Goal: Register for event/course

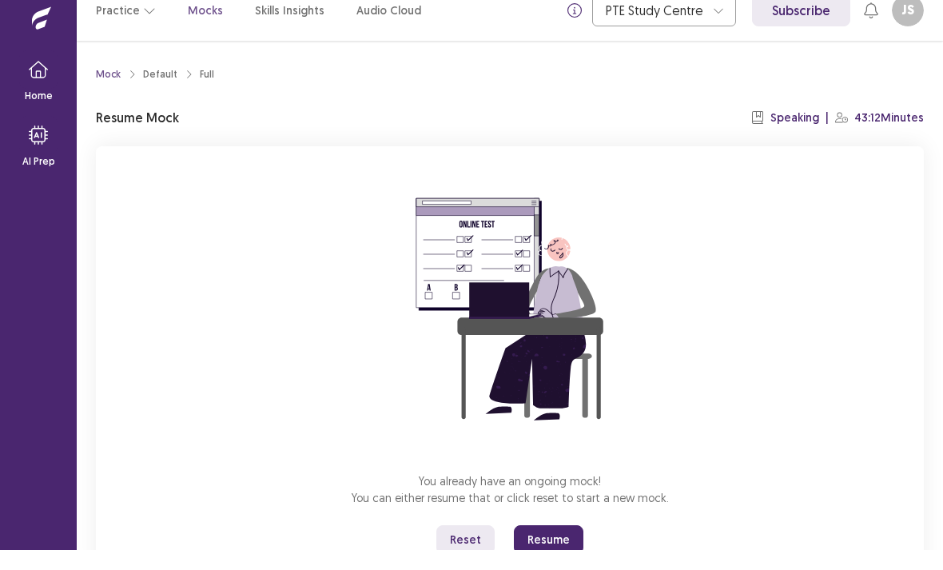
scroll to position [10, 0]
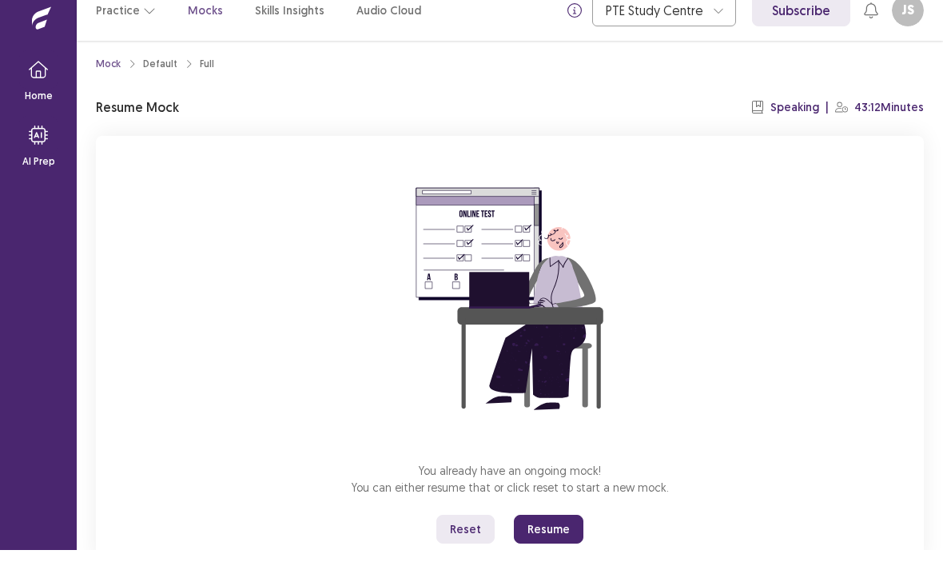
click at [471, 535] on button "Reset" at bounding box center [465, 549] width 58 height 29
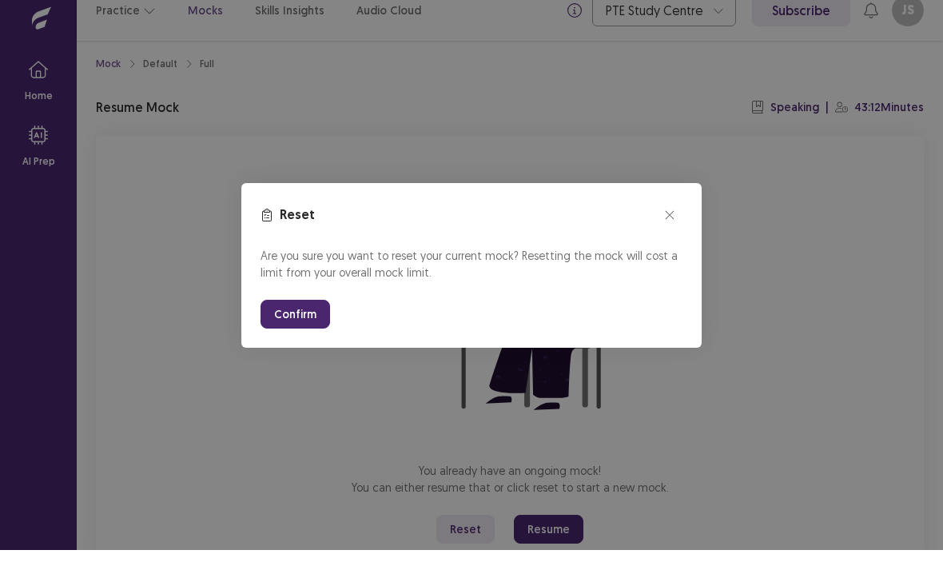
click at [277, 320] on button "Confirm" at bounding box center [296, 334] width 70 height 29
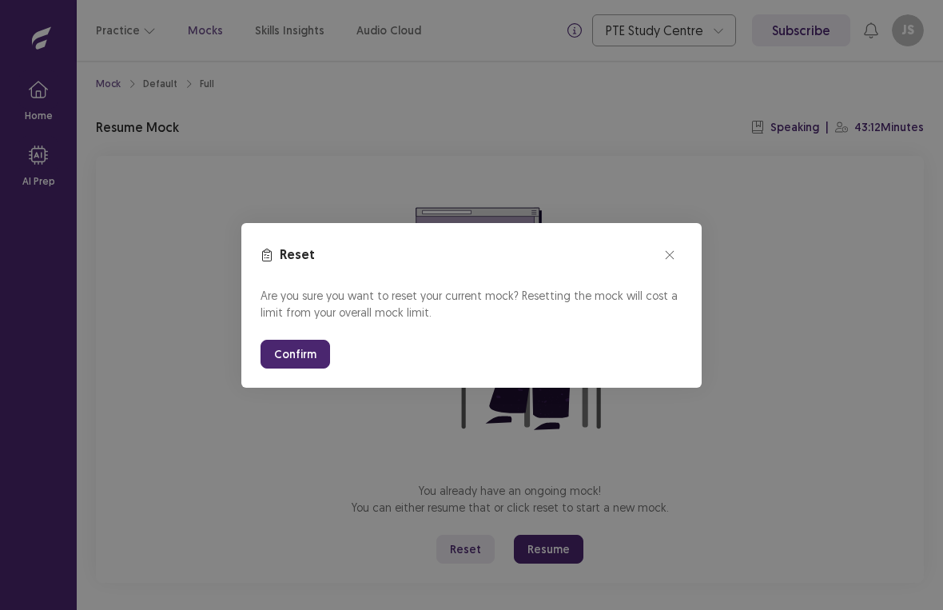
scroll to position [0, 0]
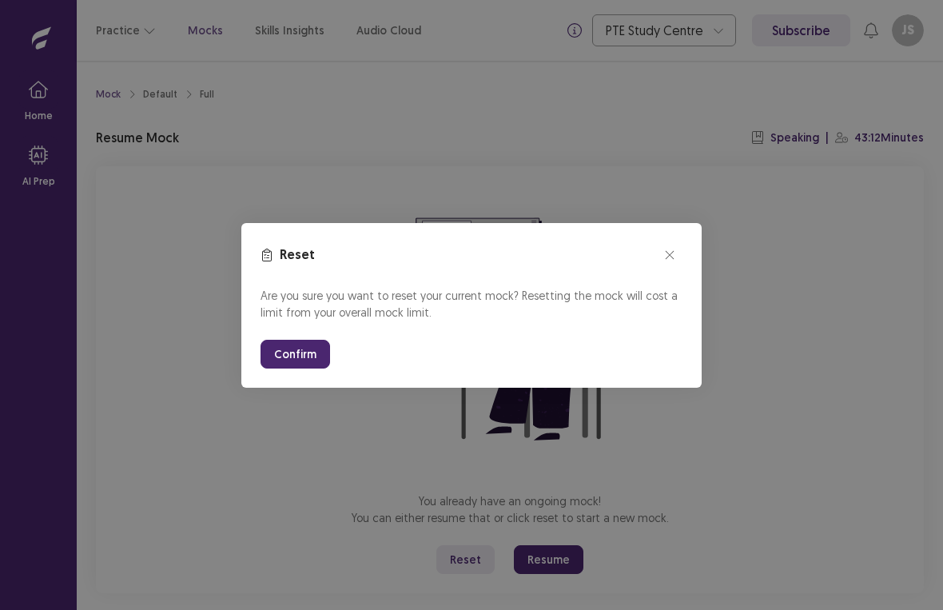
click at [277, 365] on button "Confirm" at bounding box center [296, 354] width 70 height 29
click at [280, 365] on button "Confirm" at bounding box center [296, 354] width 70 height 29
click at [286, 360] on button "Confirm" at bounding box center [296, 354] width 70 height 29
click at [296, 358] on button "Confirm" at bounding box center [296, 354] width 70 height 29
click at [296, 357] on button "Confirm" at bounding box center [296, 354] width 70 height 29
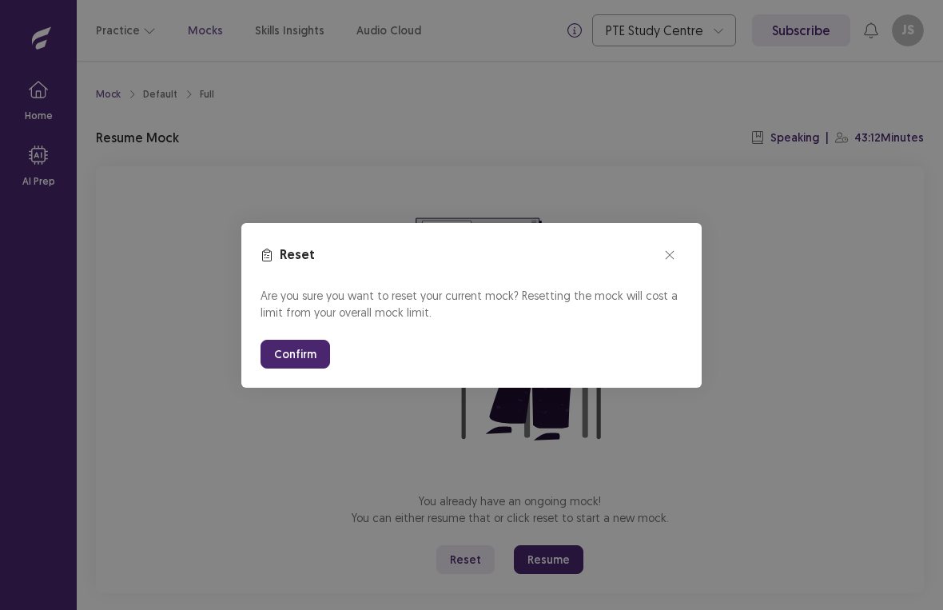
click at [277, 353] on button "Confirm" at bounding box center [296, 354] width 70 height 29
click at [293, 368] on button "Confirm" at bounding box center [296, 354] width 70 height 29
click at [295, 370] on section "Reset Are you sure you want to reset your current mock? Resetting the mock will…" at bounding box center [471, 305] width 460 height 165
click at [307, 359] on button "Confirm" at bounding box center [296, 354] width 70 height 29
click at [298, 357] on button "Confirm" at bounding box center [296, 354] width 70 height 29
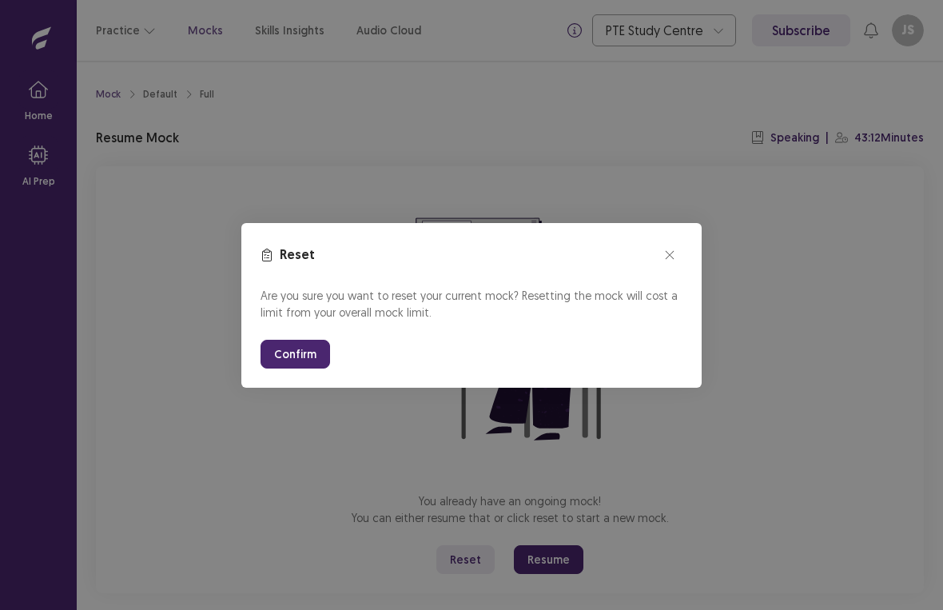
click at [297, 357] on button "Confirm" at bounding box center [296, 354] width 70 height 29
click at [301, 367] on button "Confirm" at bounding box center [296, 354] width 70 height 29
click at [303, 368] on button "Confirm" at bounding box center [296, 354] width 70 height 29
click at [303, 367] on button "Confirm" at bounding box center [296, 354] width 70 height 29
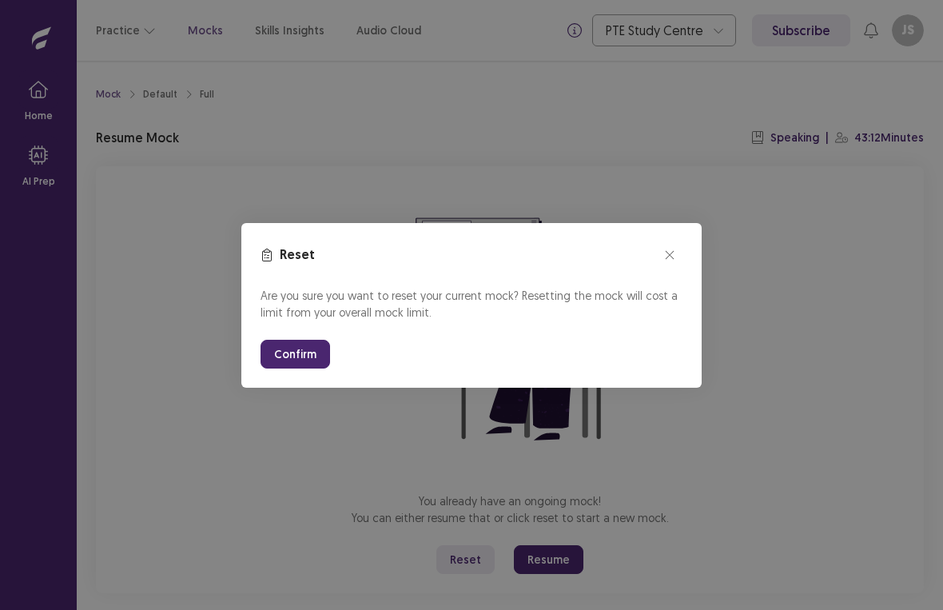
click at [312, 353] on button "Confirm" at bounding box center [296, 354] width 70 height 29
click at [282, 361] on button "Confirm" at bounding box center [296, 354] width 70 height 29
click at [303, 345] on button "Confirm" at bounding box center [296, 354] width 70 height 29
click at [301, 347] on button "Confirm" at bounding box center [296, 354] width 70 height 29
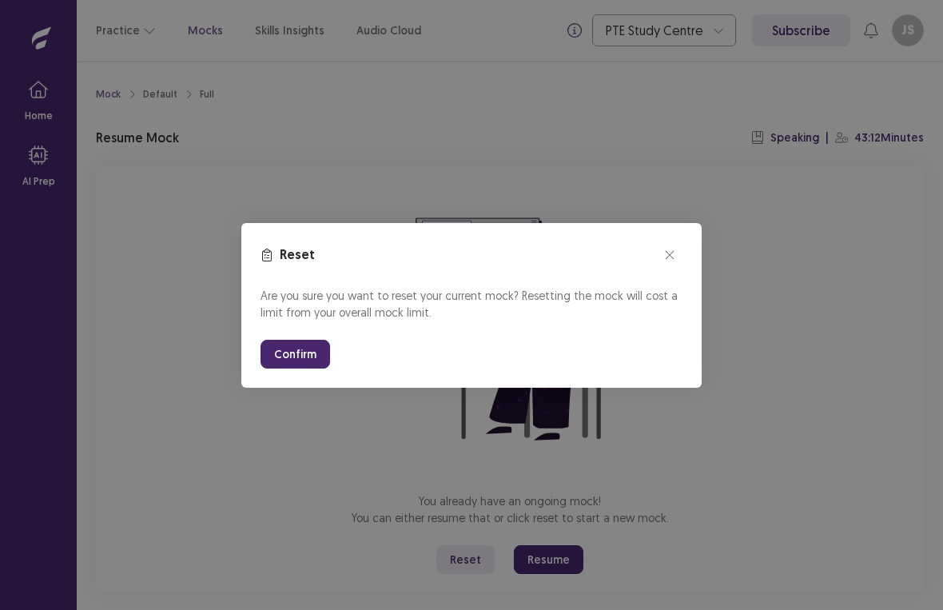
click at [273, 355] on button "Confirm" at bounding box center [296, 354] width 70 height 29
click at [674, 257] on icon "close" at bounding box center [670, 255] width 10 height 10
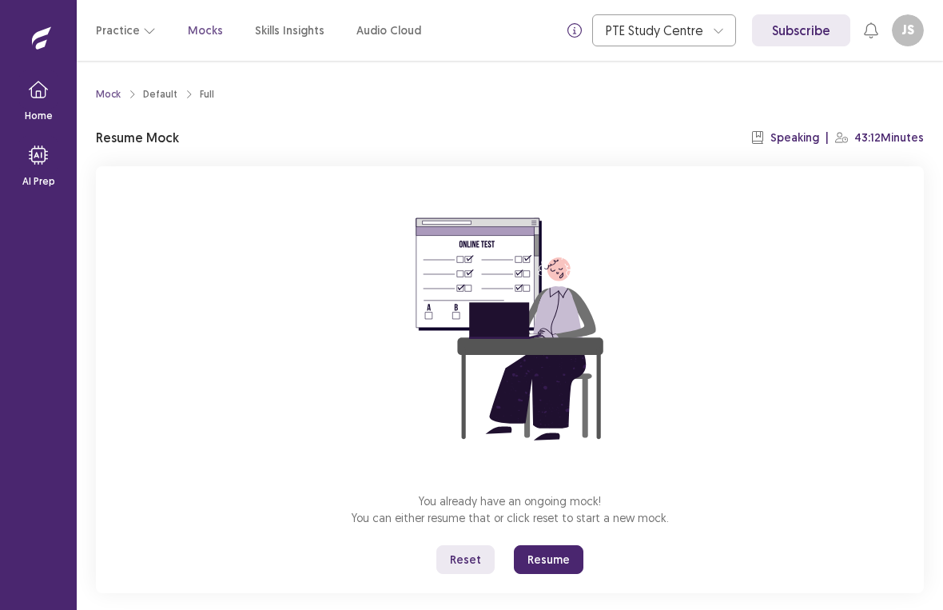
click at [464, 560] on button "Reset" at bounding box center [465, 559] width 58 height 29
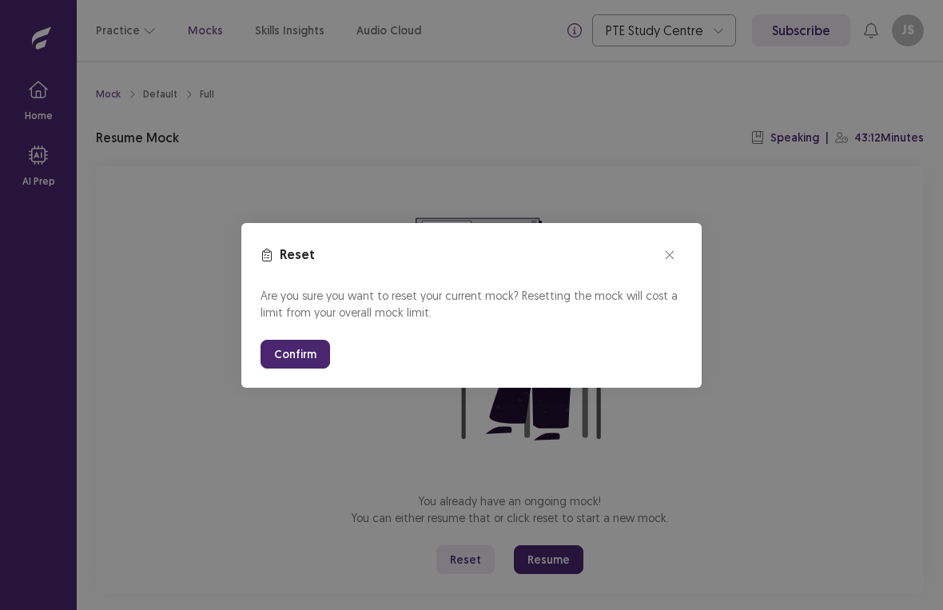
click at [292, 353] on button "Confirm" at bounding box center [296, 354] width 70 height 29
click at [300, 353] on button "Confirm" at bounding box center [296, 354] width 70 height 29
click at [299, 359] on button "Confirm" at bounding box center [296, 354] width 70 height 29
click at [668, 253] on icon "close" at bounding box center [670, 254] width 8 height 8
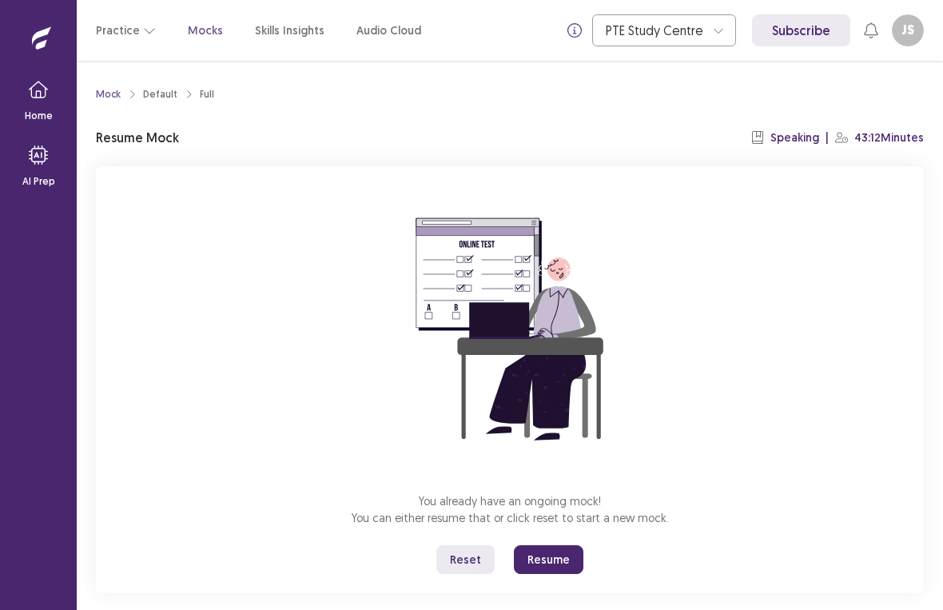
click at [455, 564] on button "Reset" at bounding box center [465, 559] width 58 height 29
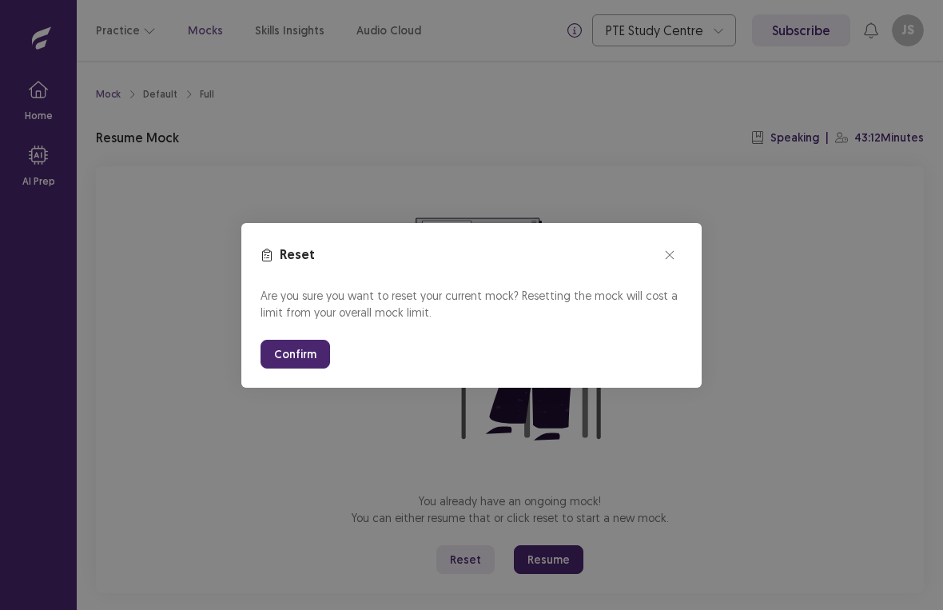
click at [295, 366] on button "Confirm" at bounding box center [296, 354] width 70 height 29
click at [301, 362] on button "Confirm" at bounding box center [296, 354] width 70 height 29
click at [300, 361] on button "Confirm" at bounding box center [296, 354] width 70 height 29
click at [292, 366] on button "Confirm" at bounding box center [296, 354] width 70 height 29
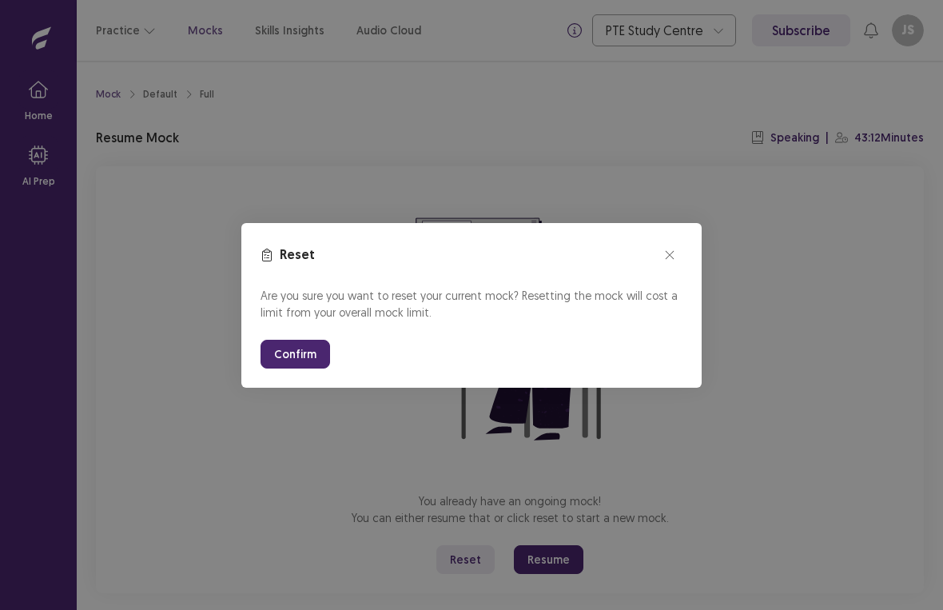
click at [297, 371] on section "Reset Are you sure you want to reset your current mock? Resetting the mock will…" at bounding box center [471, 305] width 460 height 165
click at [303, 356] on button "Confirm" at bounding box center [296, 354] width 70 height 29
click at [303, 355] on button "Confirm" at bounding box center [296, 354] width 70 height 29
click at [292, 367] on button "Confirm" at bounding box center [296, 354] width 70 height 29
click at [297, 372] on section "Reset Are you sure you want to reset your current mock? Resetting the mock will…" at bounding box center [471, 305] width 460 height 165
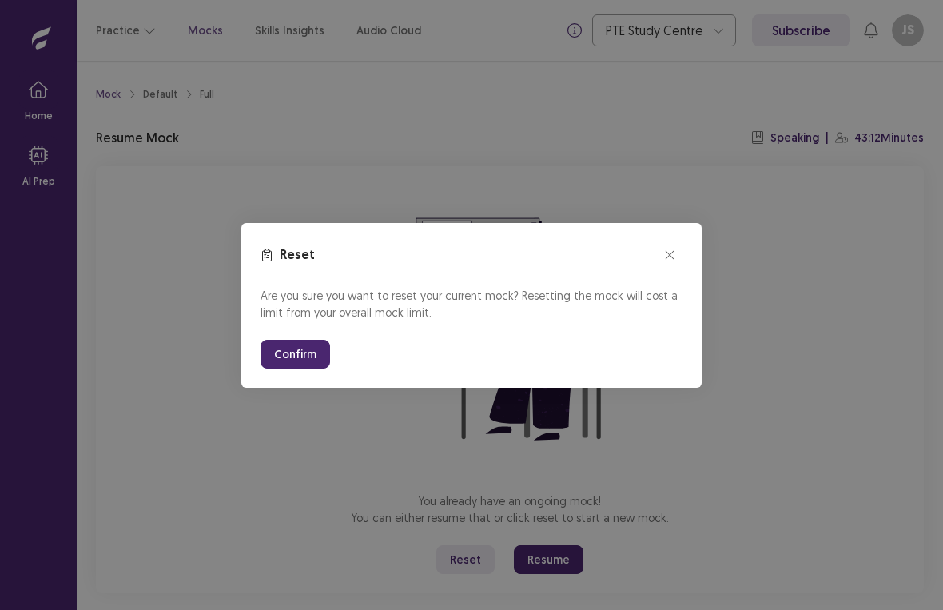
click at [724, 290] on div "Reset Are you sure you want to reset your current mock? Resetting the mock will…" at bounding box center [471, 305] width 943 height 610
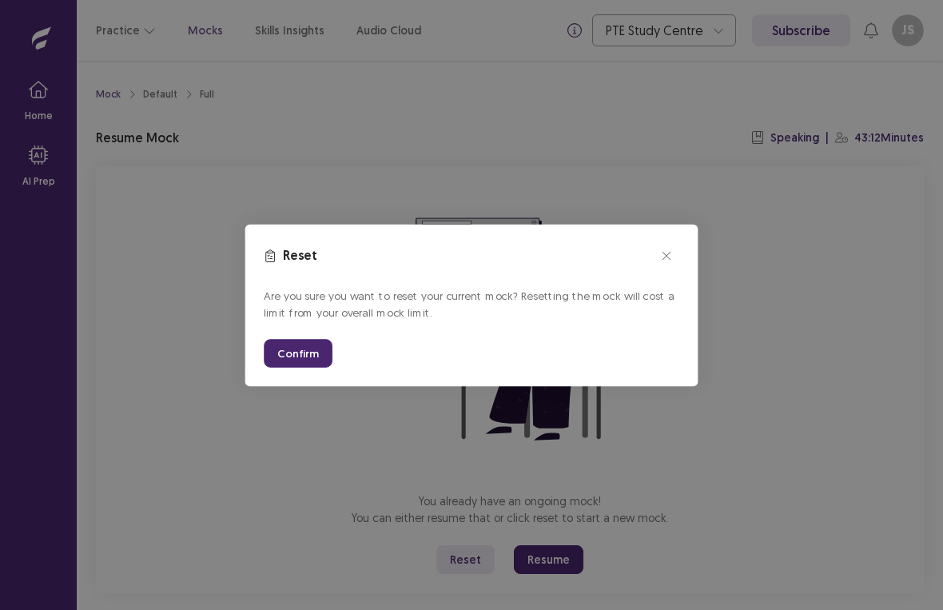
click at [665, 264] on button "close" at bounding box center [666, 255] width 25 height 25
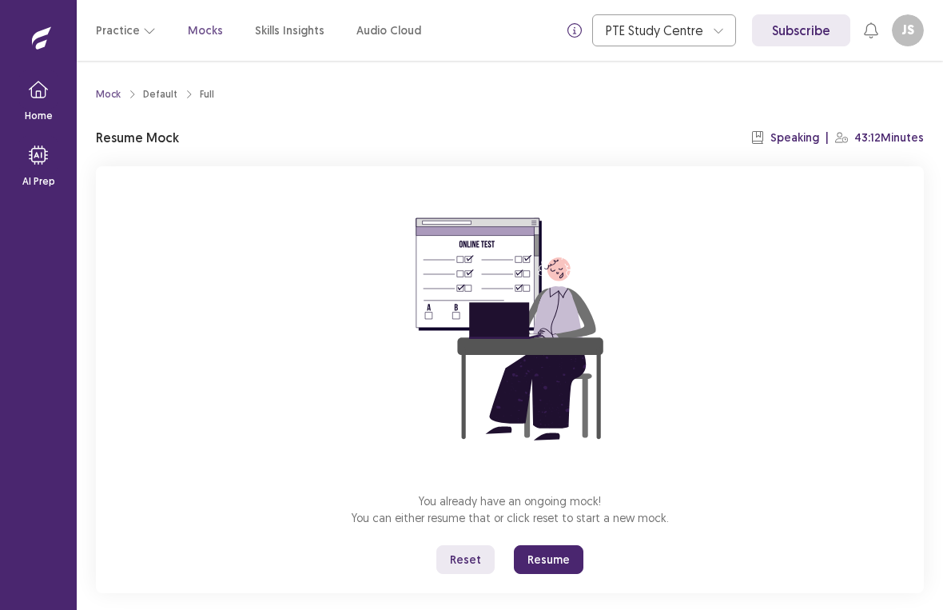
click at [555, 551] on button "Resume" at bounding box center [549, 559] width 70 height 29
click at [545, 547] on button "Resume" at bounding box center [549, 559] width 70 height 29
click at [544, 547] on button "Resume" at bounding box center [549, 559] width 70 height 29
click at [554, 569] on div "You already have an ongoing mock! You can either resume that or click reset to …" at bounding box center [510, 379] width 828 height 427
click at [558, 562] on button "Resume" at bounding box center [549, 559] width 70 height 29
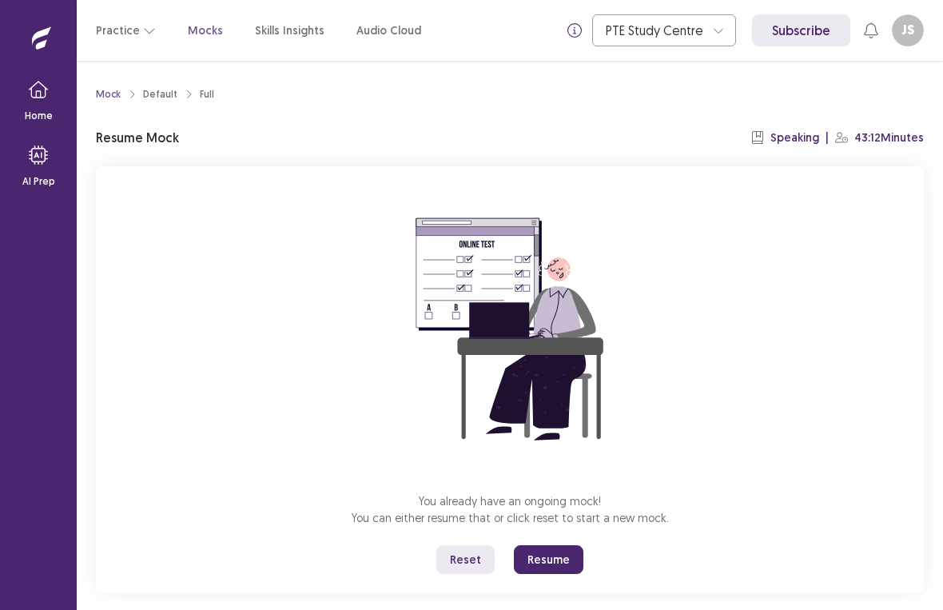
click at [557, 561] on button "Resume" at bounding box center [549, 559] width 70 height 29
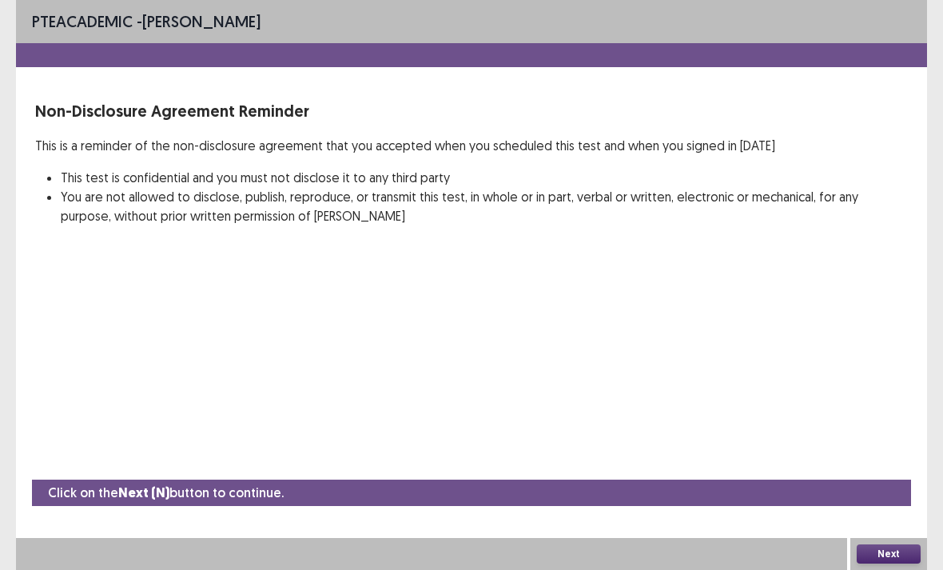
click at [567, 69] on div "PTE academic - jochelle santos Non-Disclosure Agreement Reminder This is a remi…" at bounding box center [471, 128] width 911 height 257
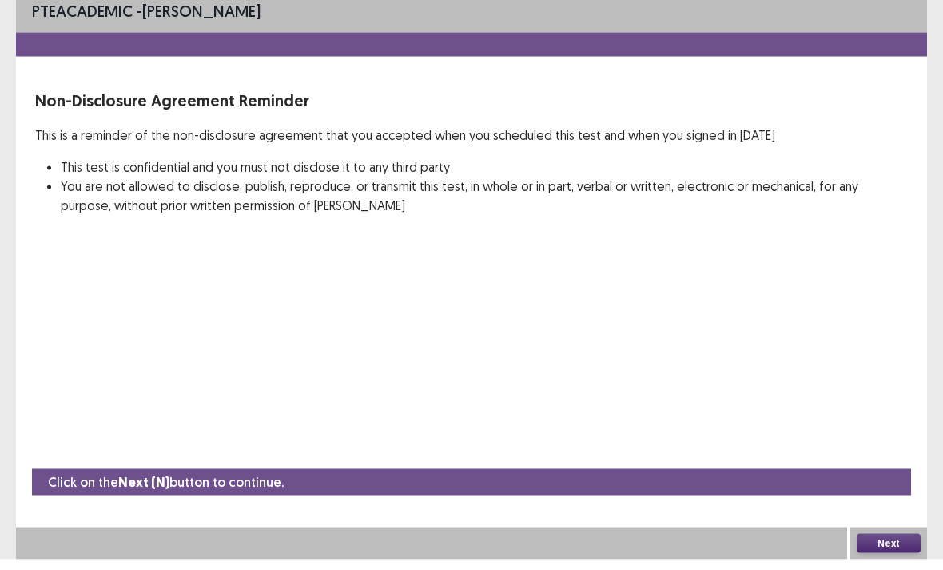
scroll to position [20, 0]
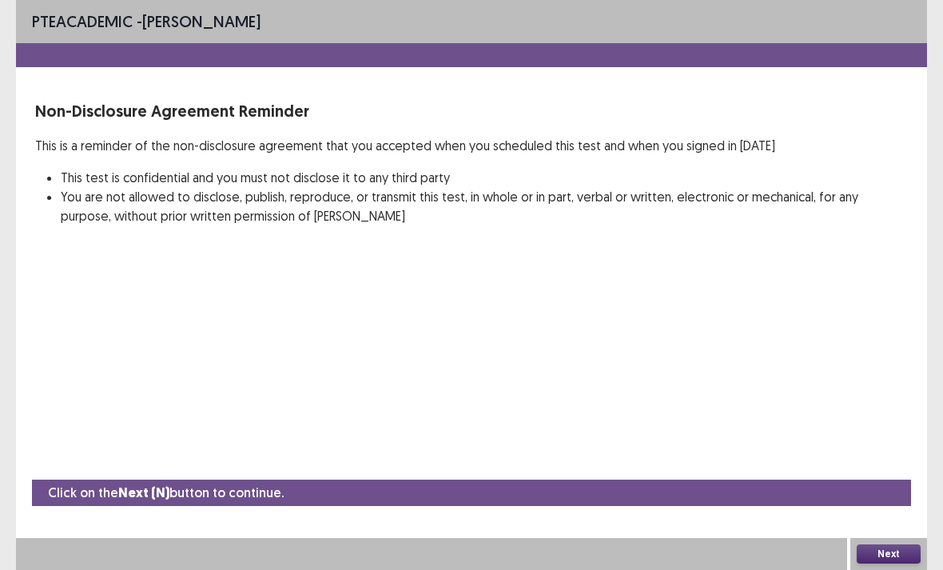
click at [889, 566] on div "Click on the Next (N) button to continue. Next" at bounding box center [471, 525] width 911 height 90
click at [895, 563] on button "Next" at bounding box center [889, 553] width 64 height 19
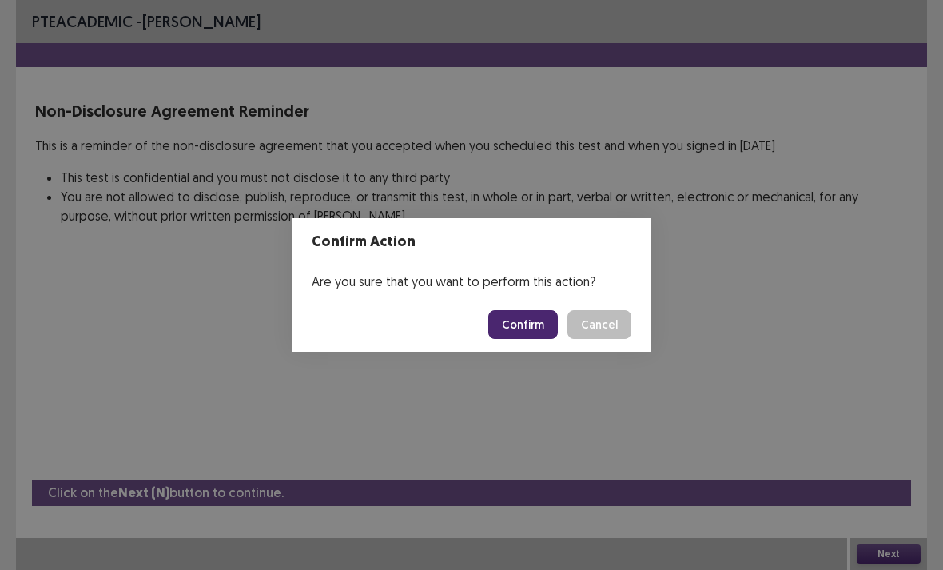
click at [525, 339] on button "Confirm" at bounding box center [523, 324] width 70 height 29
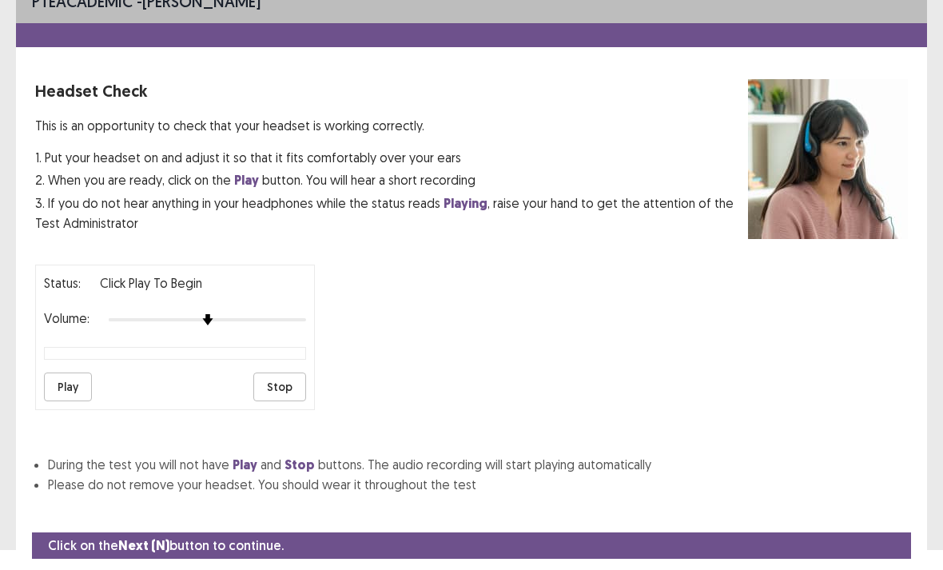
scroll to position [34, 0]
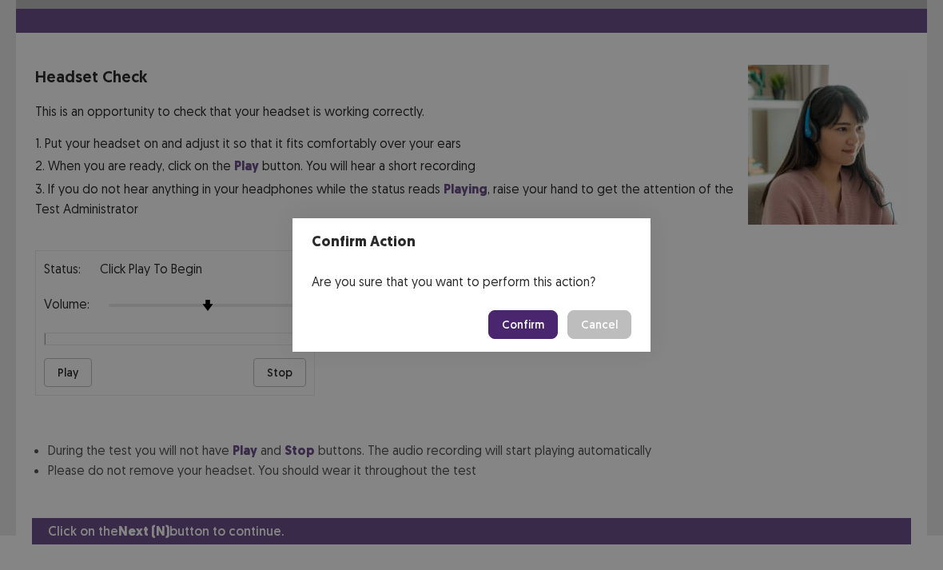
click at [530, 339] on button "Confirm" at bounding box center [523, 324] width 70 height 29
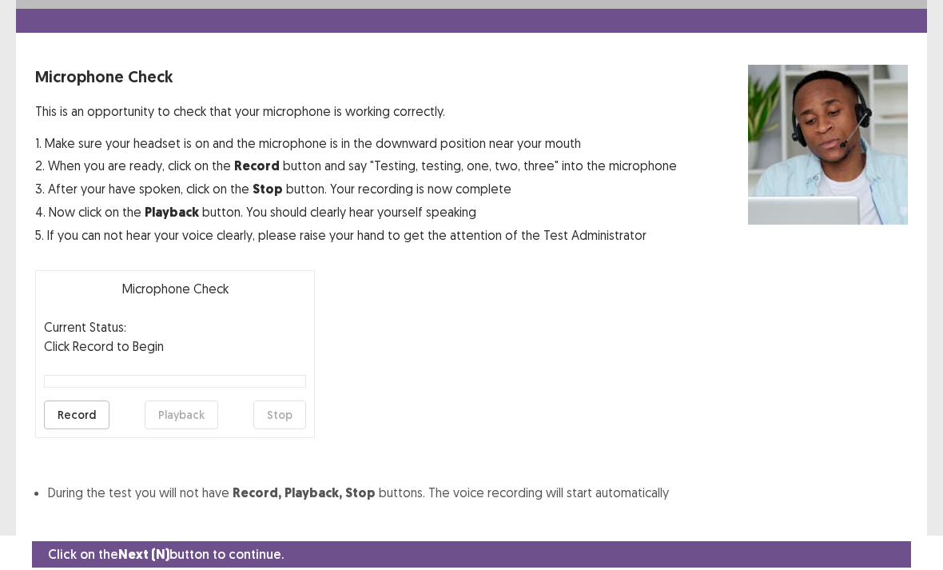
scroll to position [64, 0]
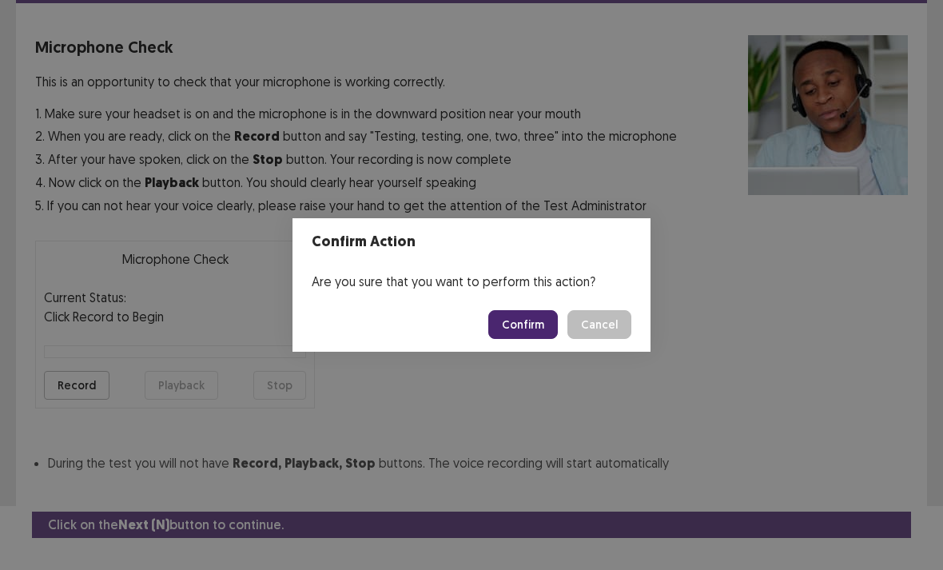
click at [537, 338] on button "Confirm" at bounding box center [523, 324] width 70 height 29
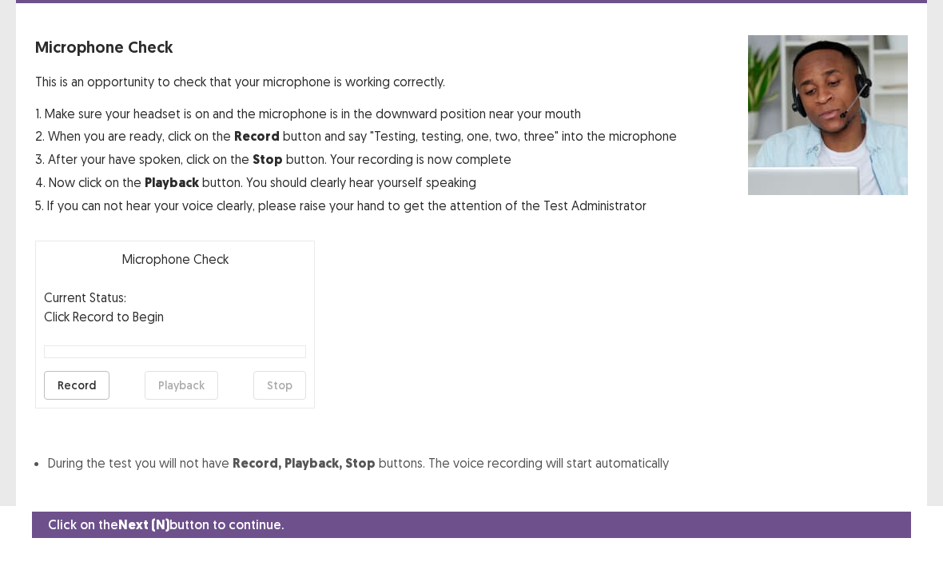
scroll to position [20, 0]
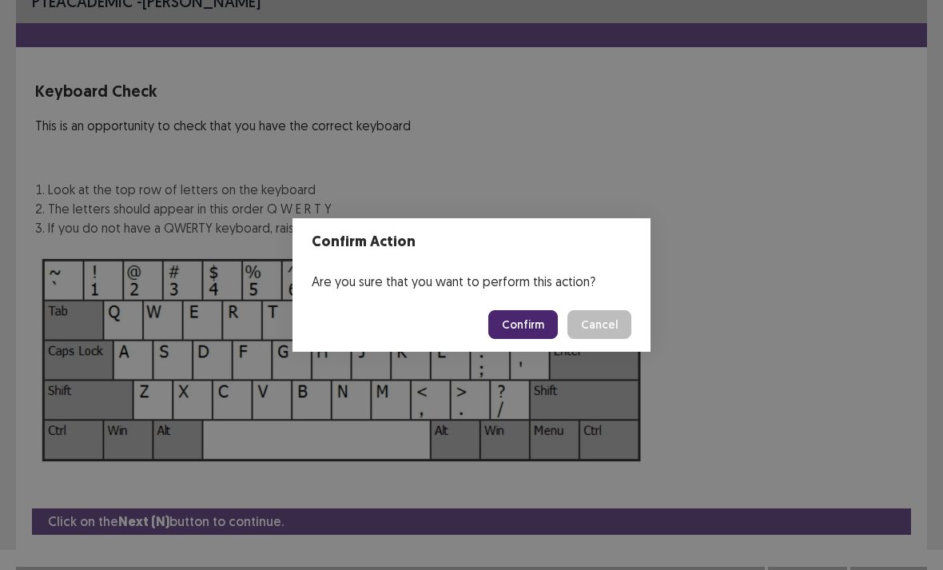
click at [523, 339] on button "Confirm" at bounding box center [523, 324] width 70 height 29
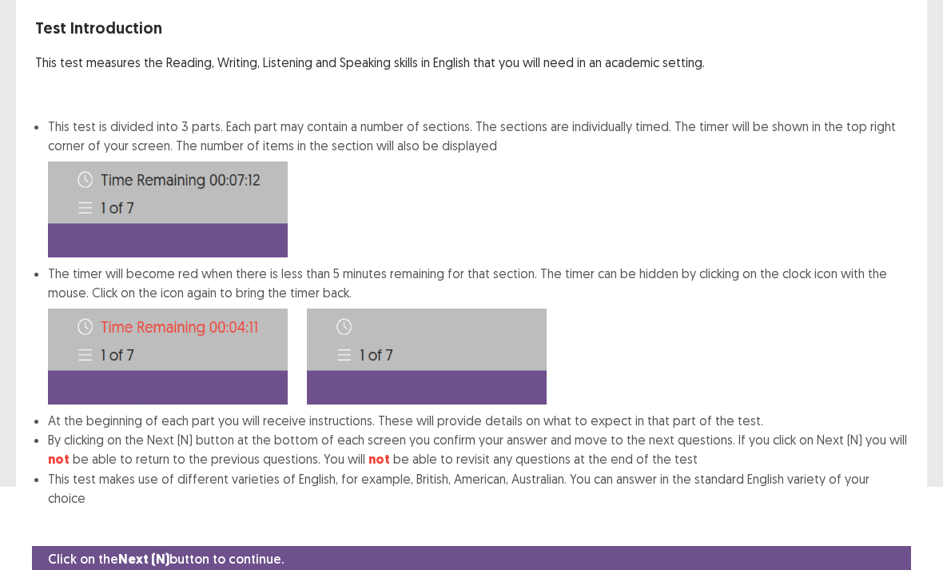
scroll to position [98, 0]
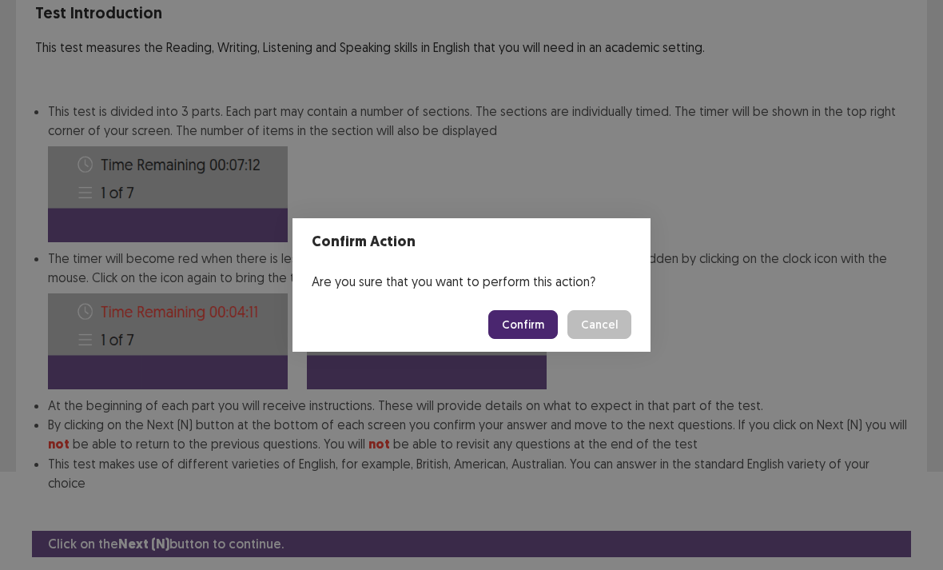
click at [513, 333] on button "Confirm" at bounding box center [523, 324] width 70 height 29
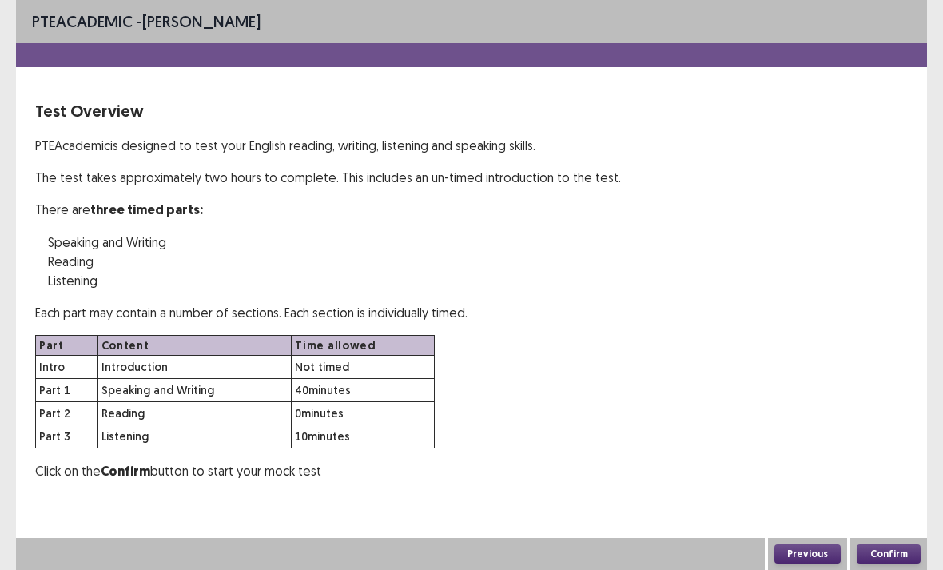
scroll to position [20, 0]
click at [880, 563] on button "Confirm" at bounding box center [889, 553] width 64 height 19
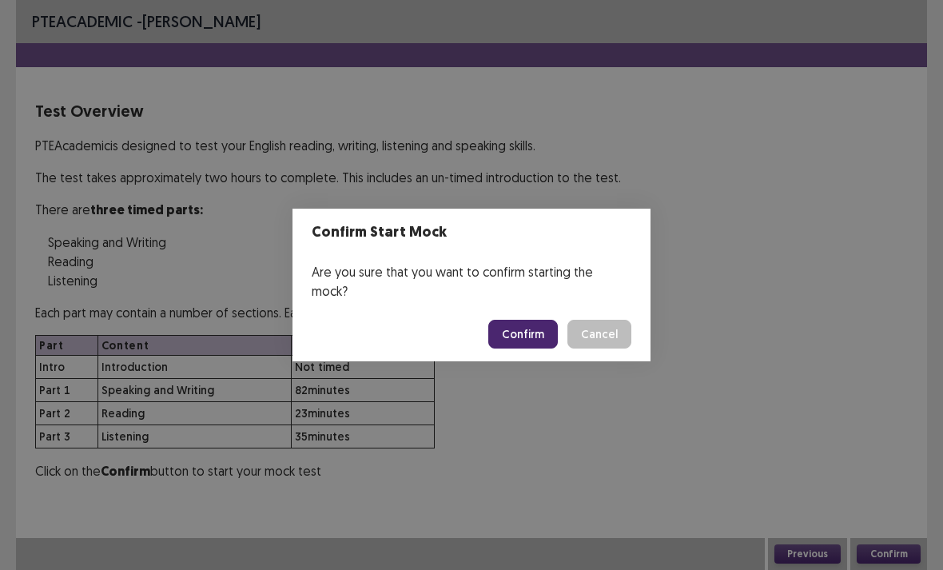
click at [536, 344] on button "Confirm" at bounding box center [523, 334] width 70 height 29
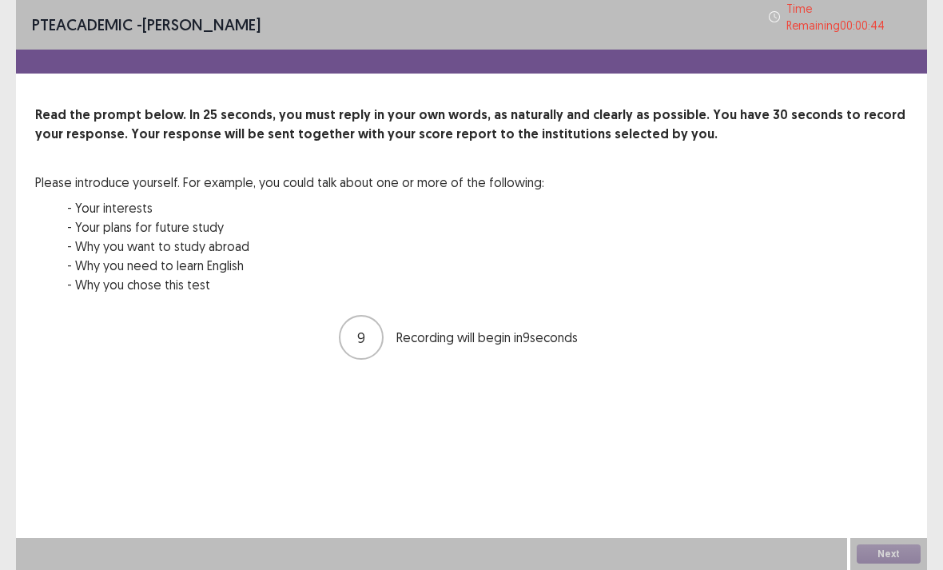
click at [362, 327] on p "9" at bounding box center [361, 338] width 8 height 22
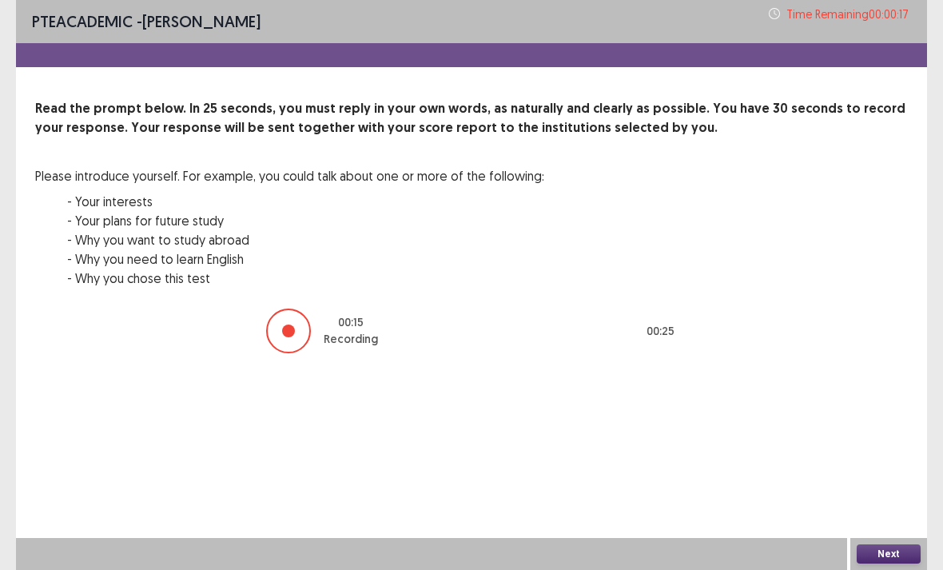
click at [872, 563] on button "Next" at bounding box center [889, 553] width 64 height 19
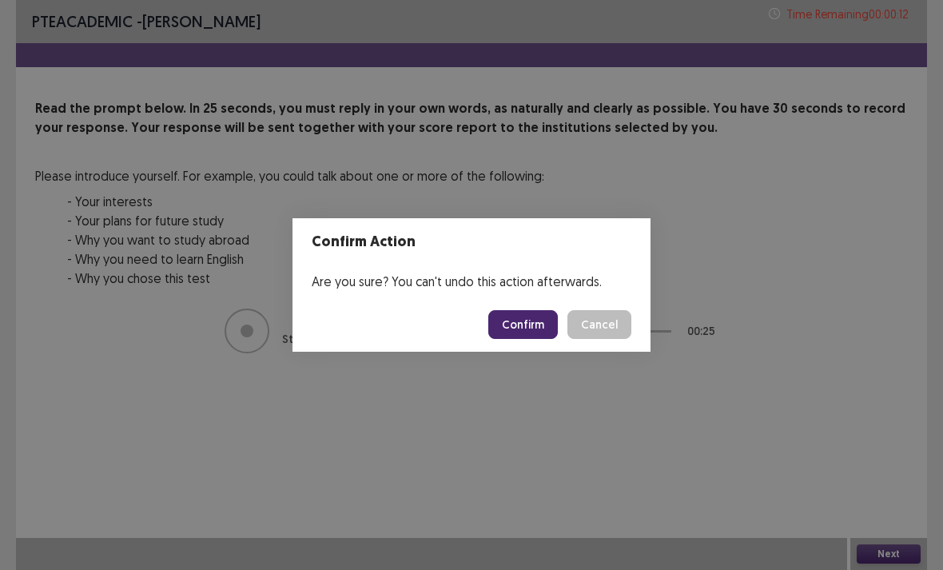
click at [539, 334] on button "Confirm" at bounding box center [523, 324] width 70 height 29
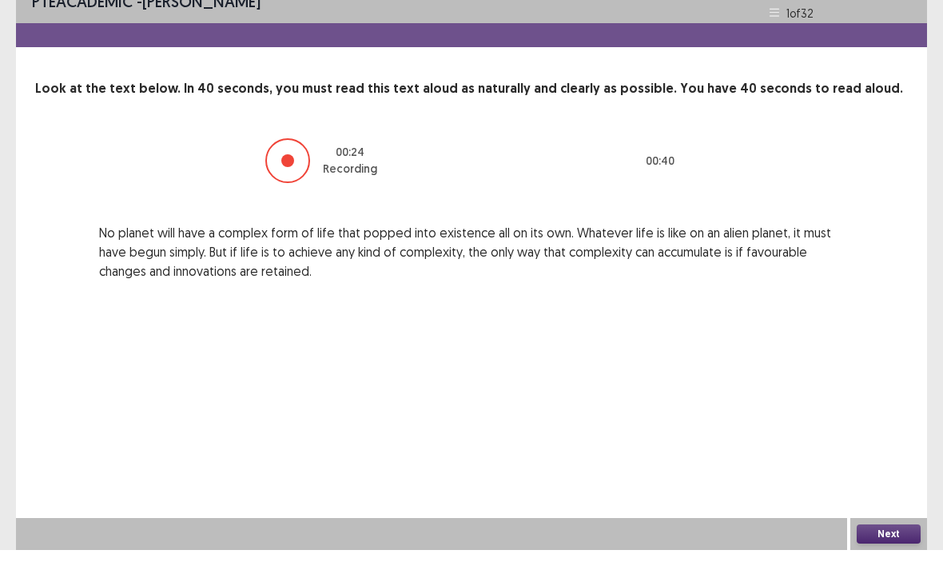
scroll to position [51, 0]
click at [884, 544] on button "Next" at bounding box center [889, 553] width 64 height 19
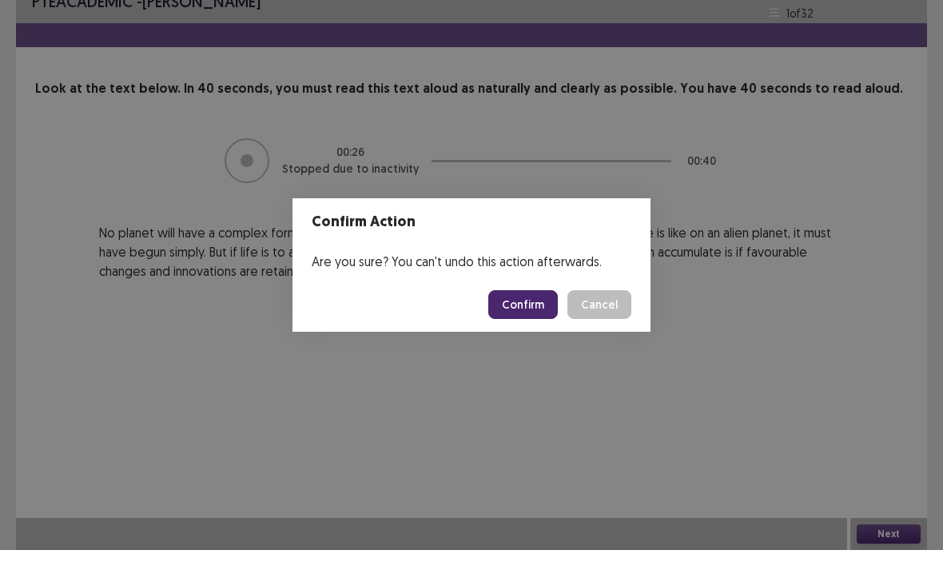
click at [515, 310] on button "Confirm" at bounding box center [523, 324] width 70 height 29
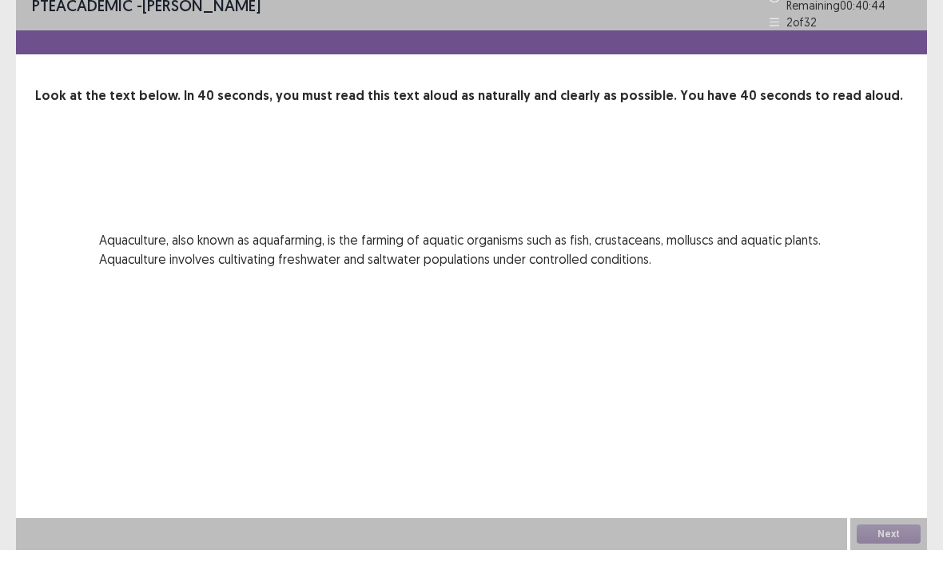
scroll to position [0, 0]
